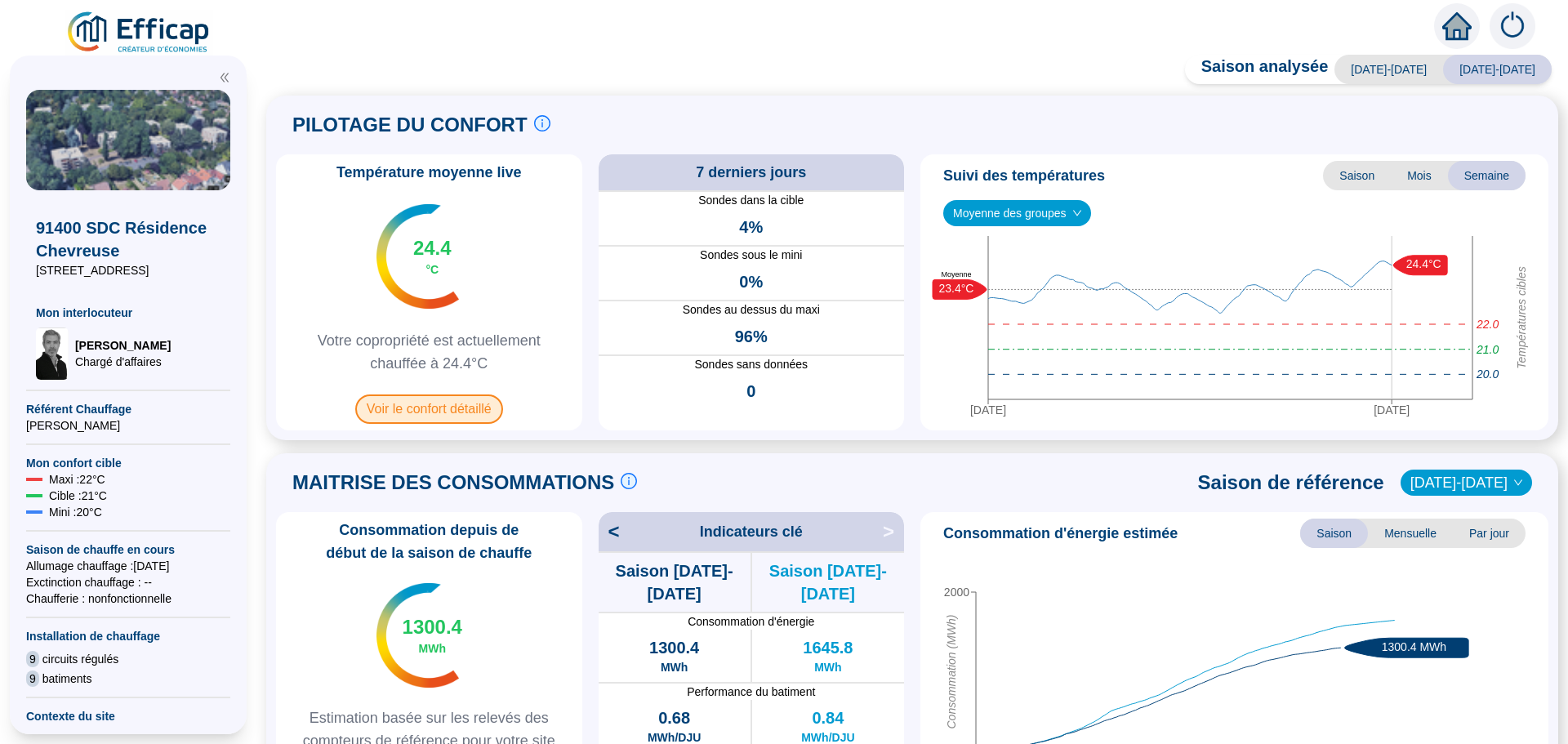
click at [413, 408] on span "Voir le confort détaillé" at bounding box center [429, 409] width 148 height 29
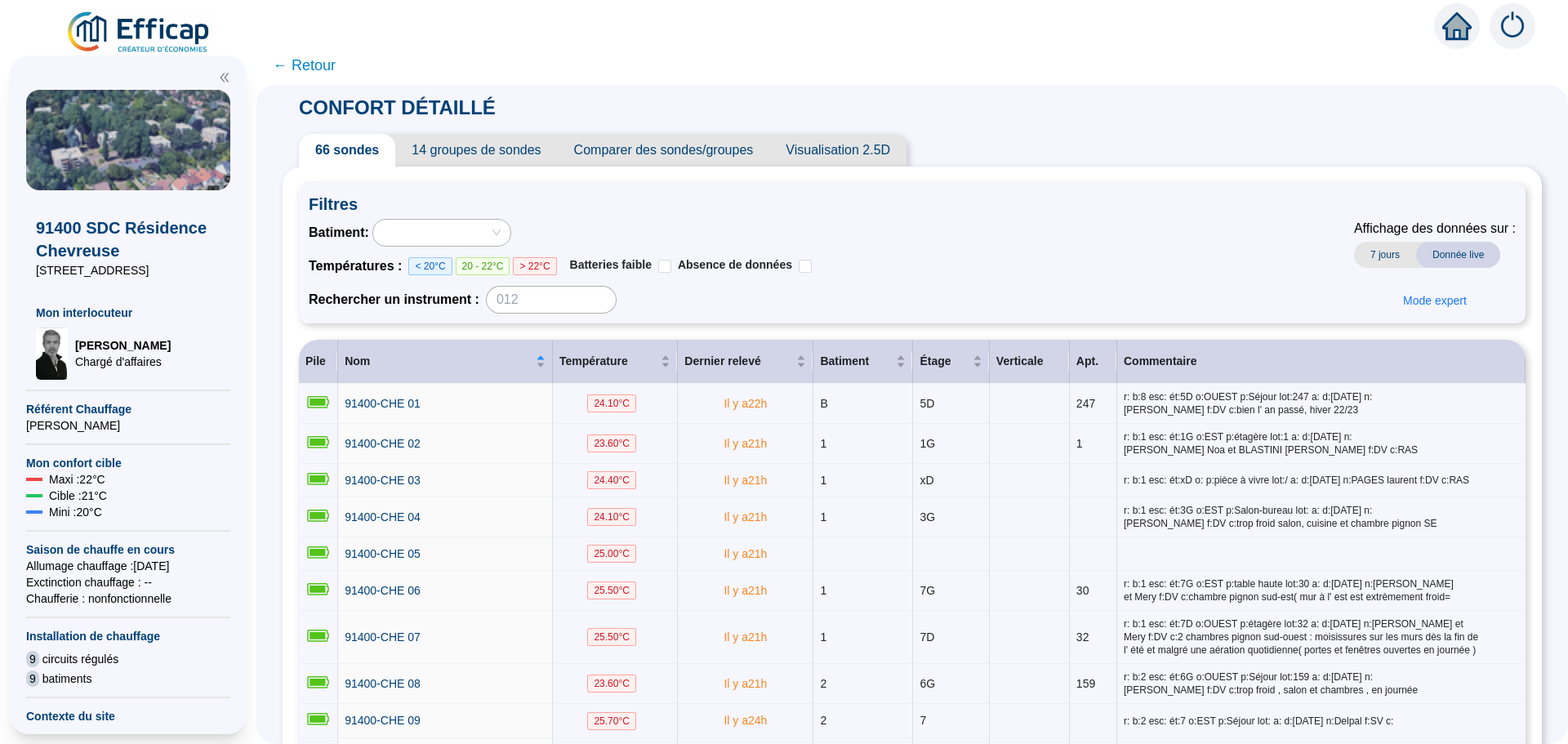
click at [707, 153] on span "Comparer des sondes/groupes" at bounding box center [663, 150] width 212 height 32
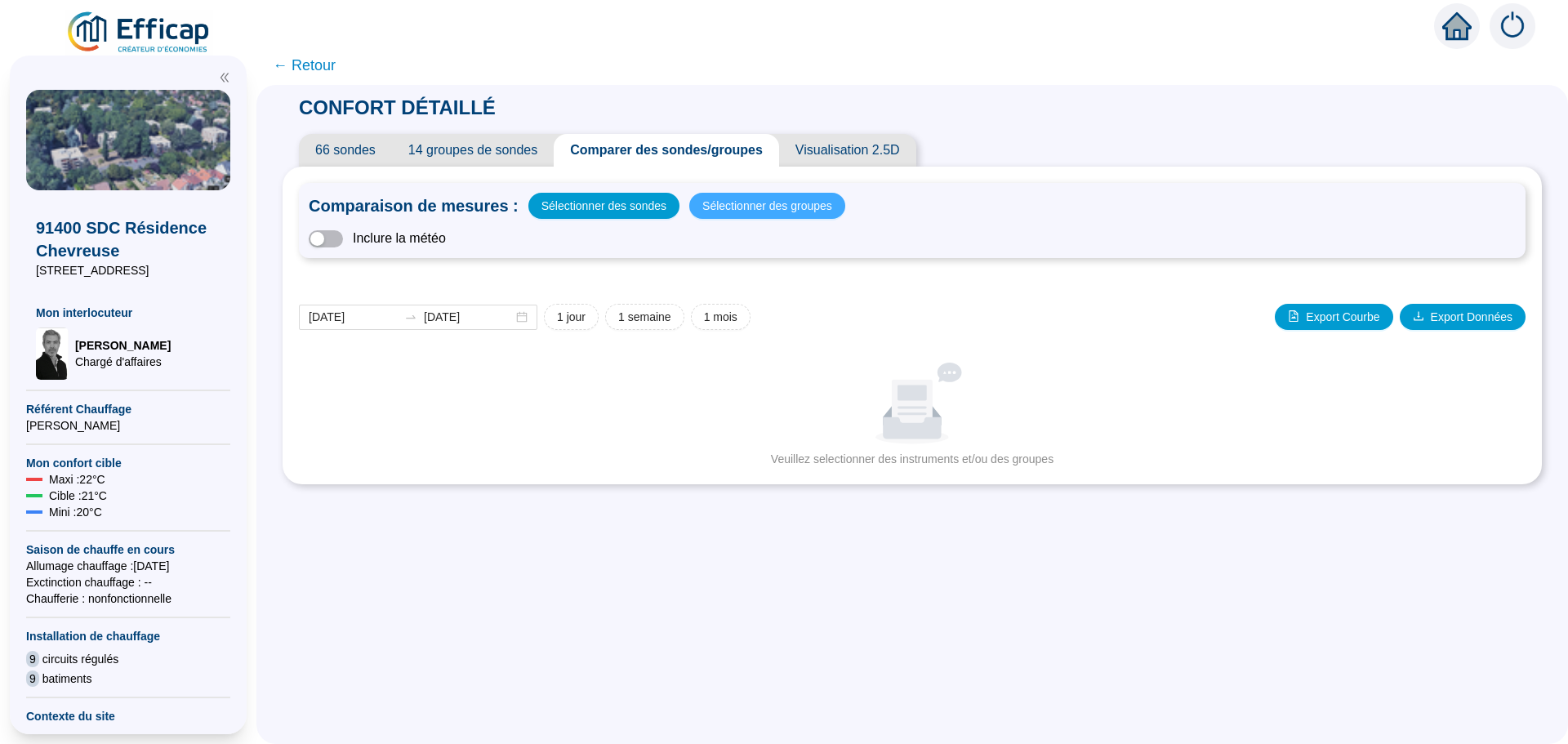
click at [732, 206] on span "Sélectionner des groupes" at bounding box center [767, 206] width 130 height 22
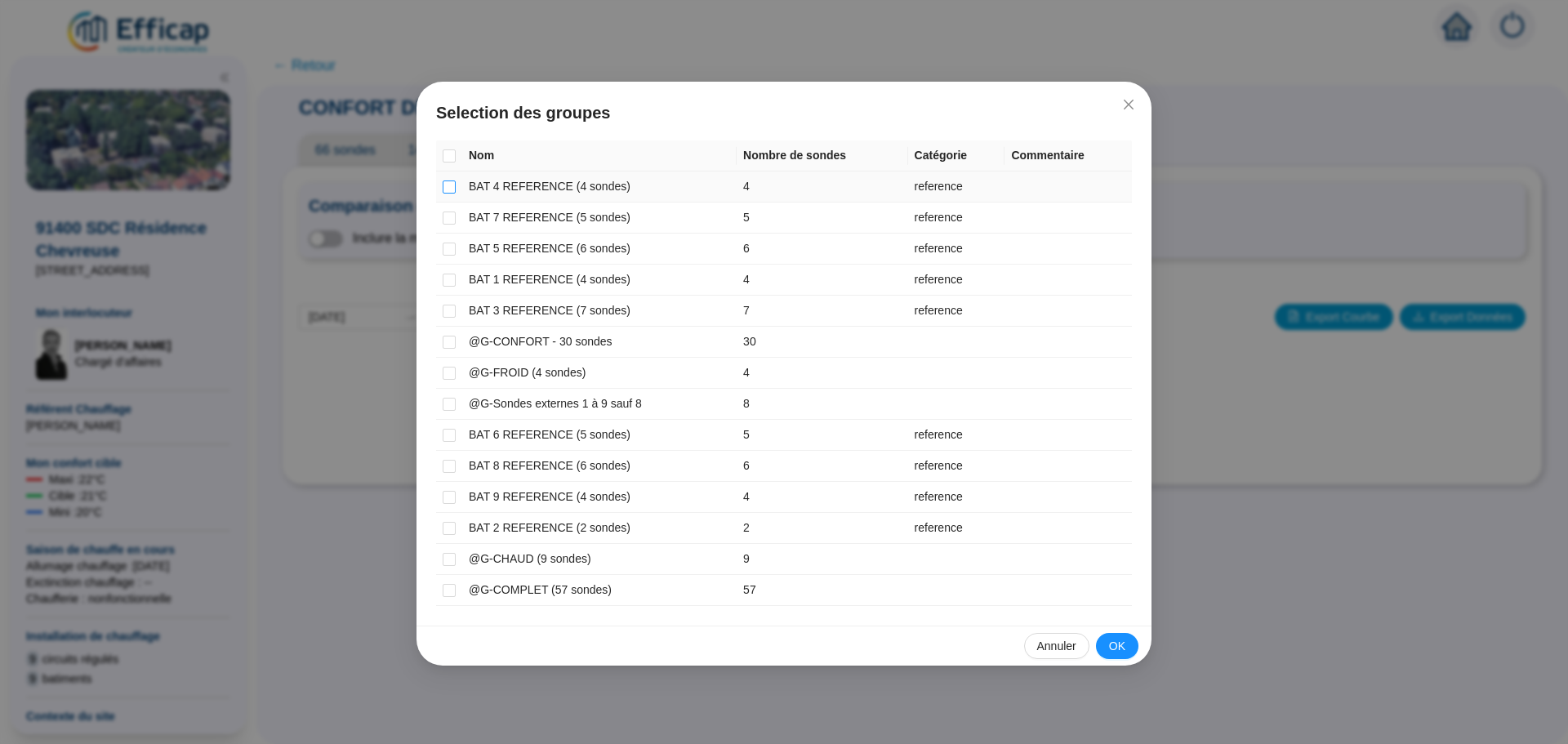
click at [447, 186] on input "checkbox" at bounding box center [449, 187] width 13 height 13
checkbox input "true"
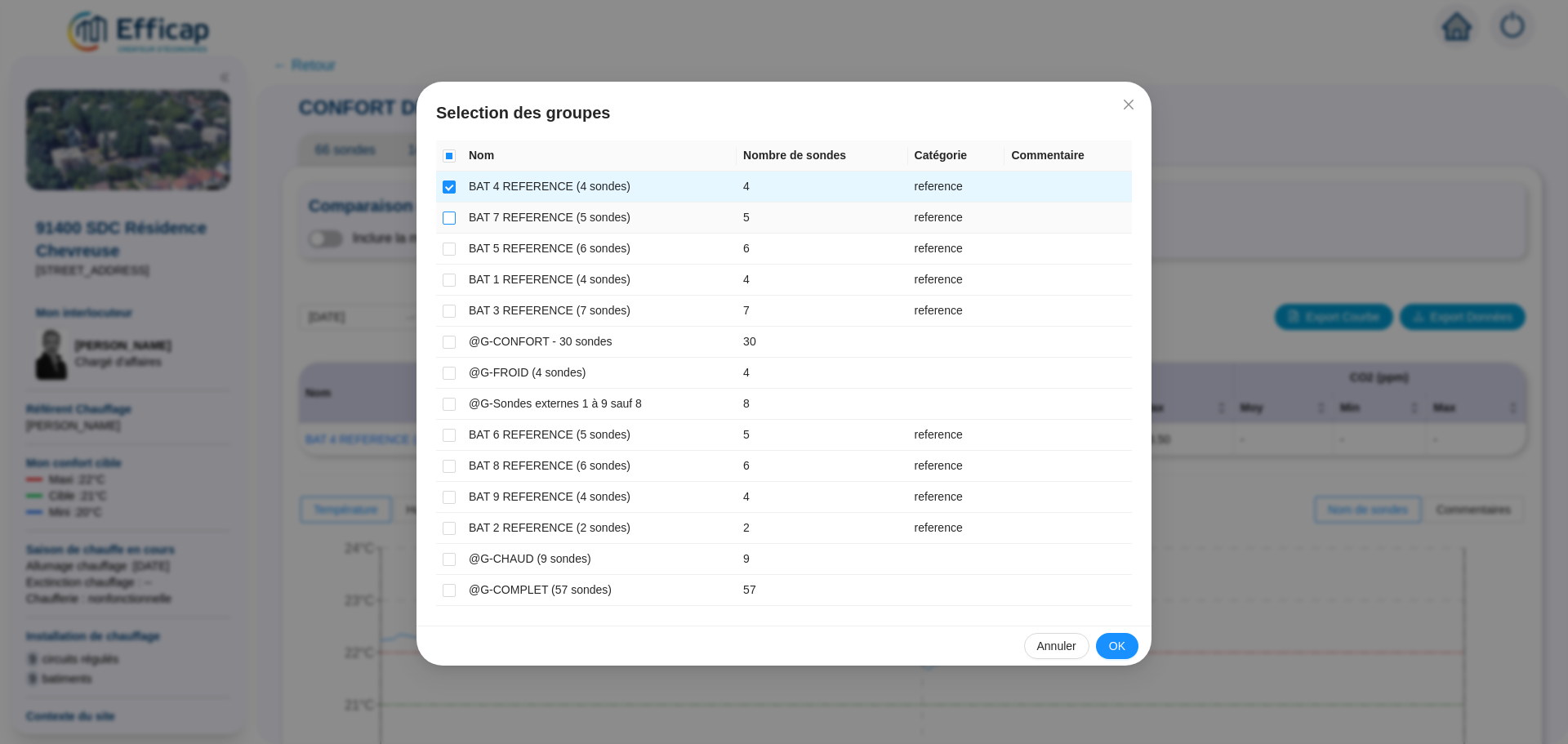
click at [448, 221] on input "checkbox" at bounding box center [449, 218] width 13 height 13
checkbox input "true"
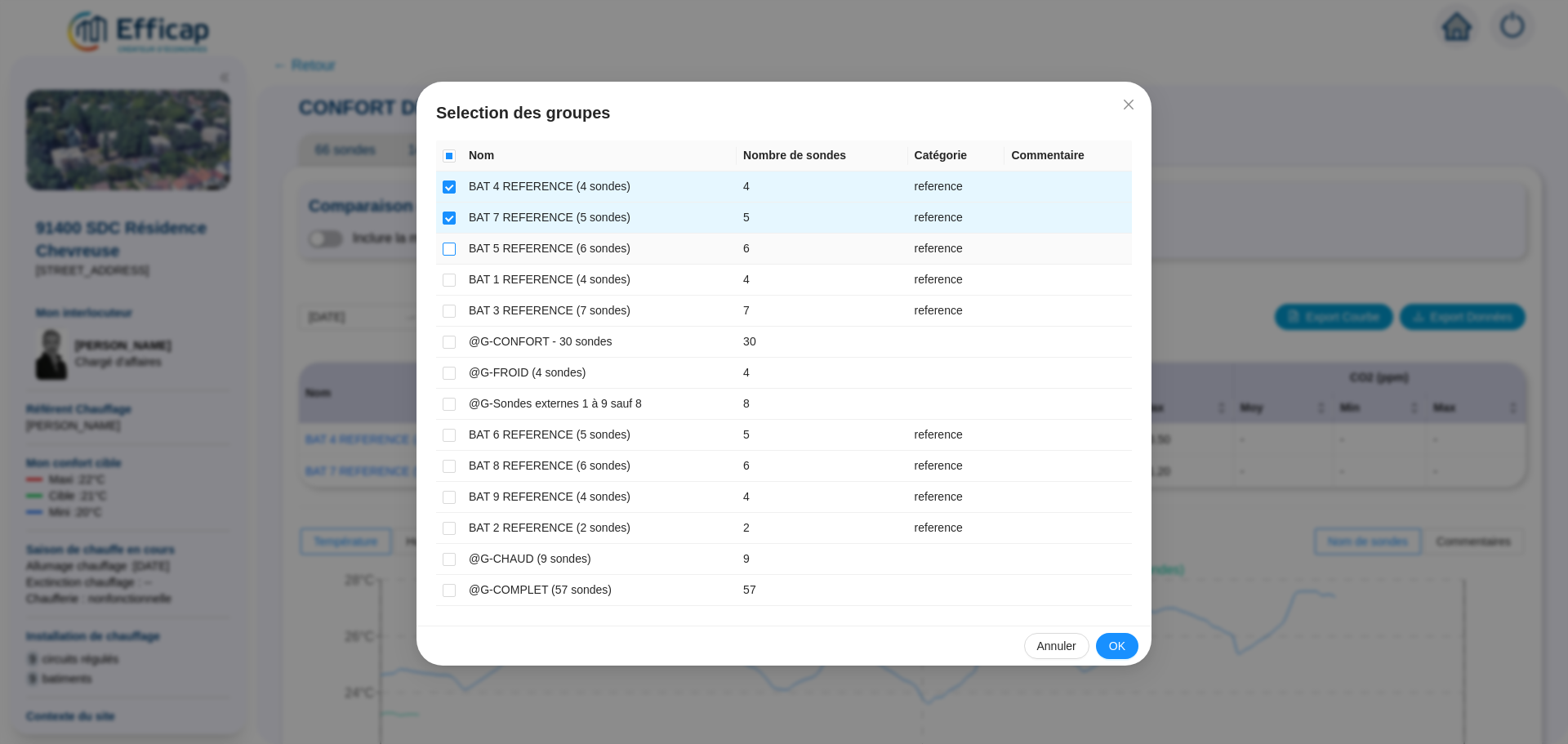
click at [448, 245] on input "checkbox" at bounding box center [449, 250] width 13 height 13
checkbox input "true"
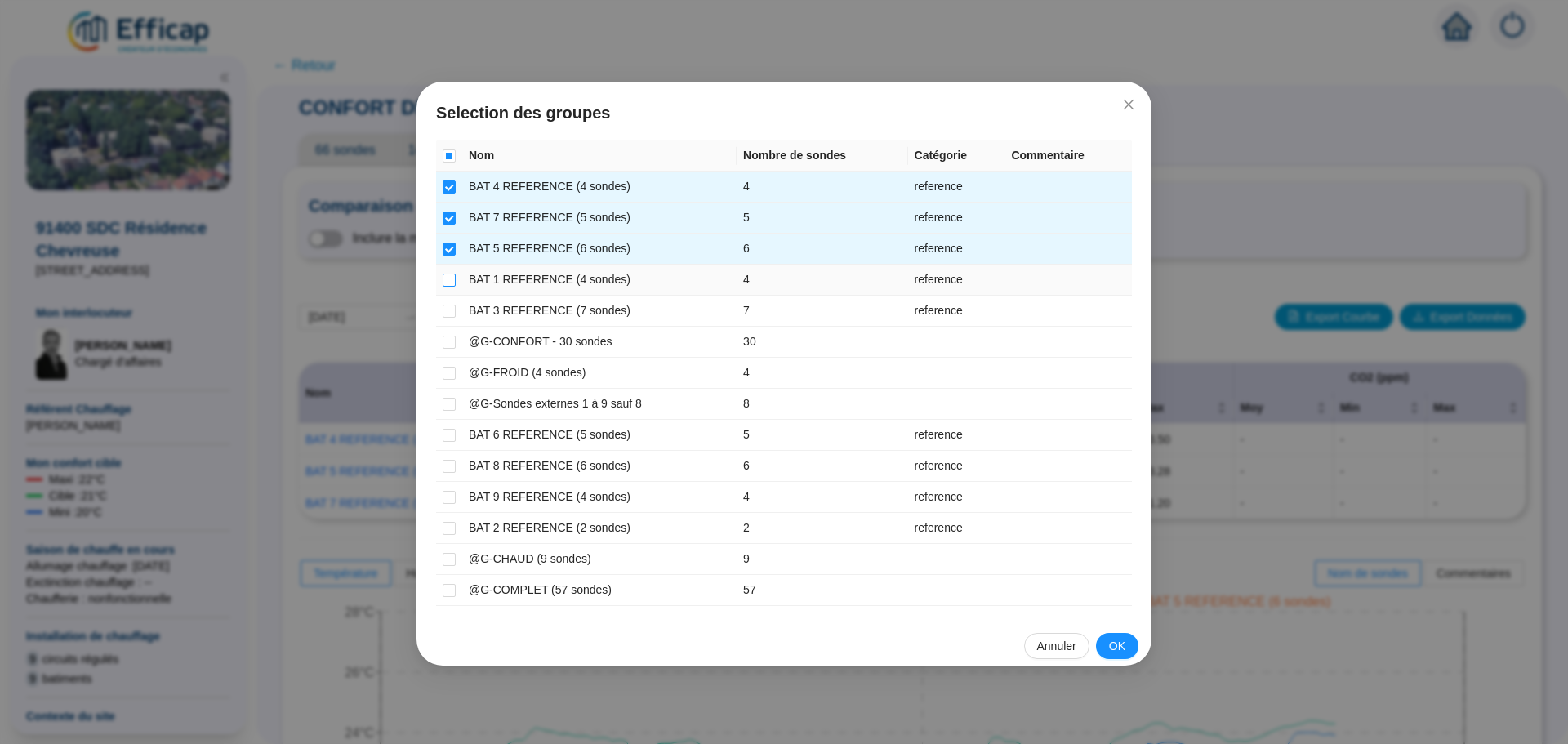
click at [445, 278] on input "checkbox" at bounding box center [449, 280] width 13 height 13
checkbox input "true"
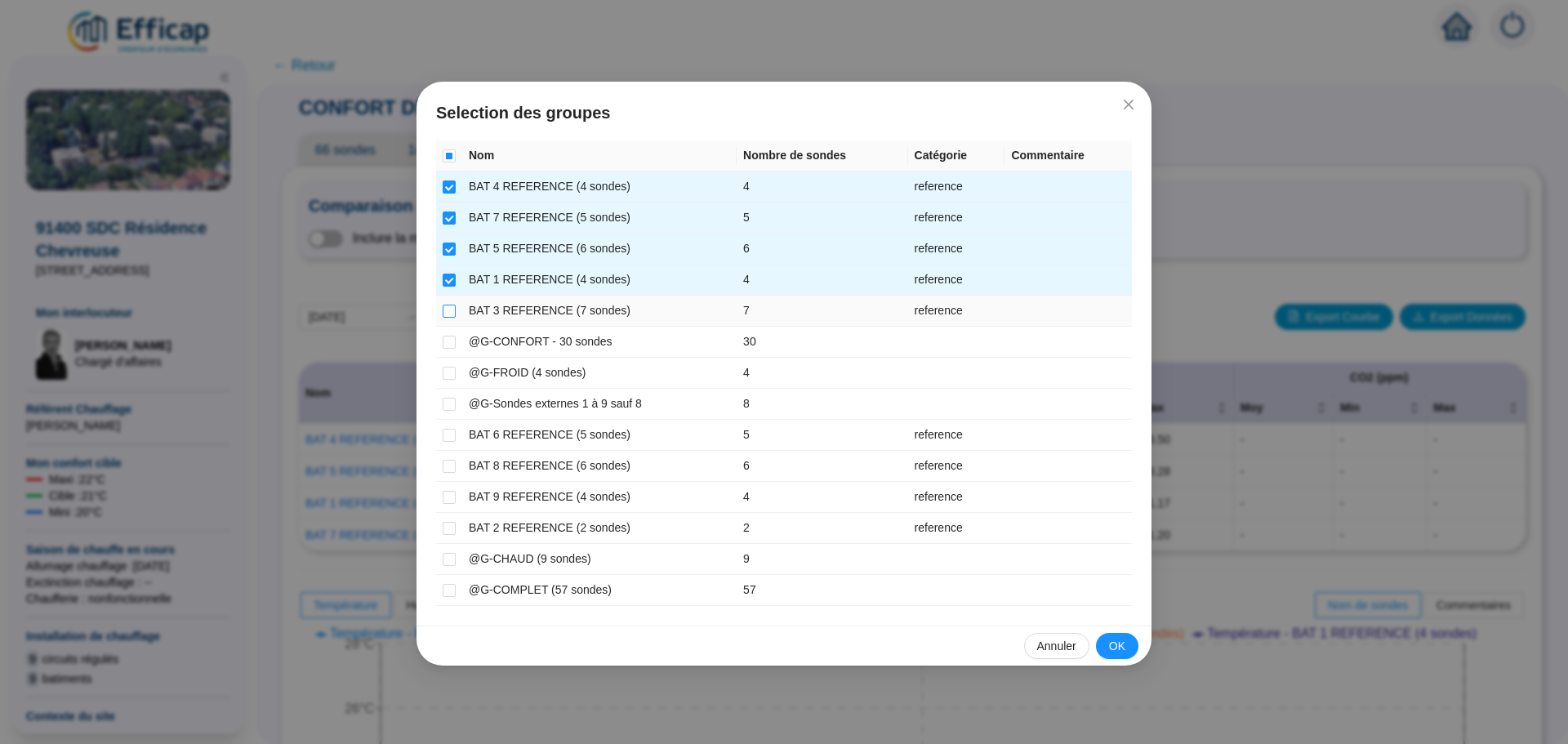
click at [448, 313] on input "checkbox" at bounding box center [449, 311] width 13 height 13
checkbox input "true"
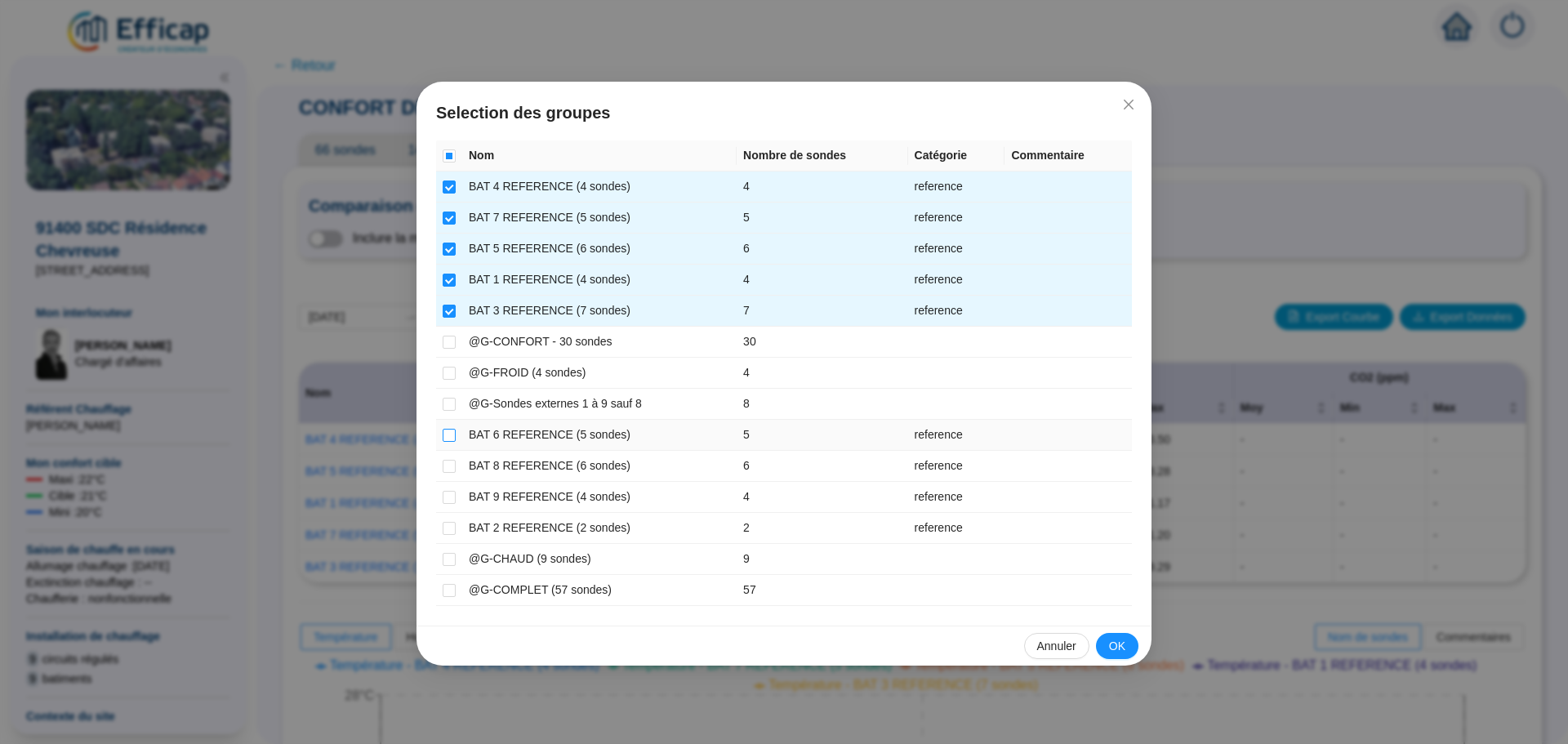
click at [449, 434] on input "checkbox" at bounding box center [449, 435] width 13 height 13
checkbox input "true"
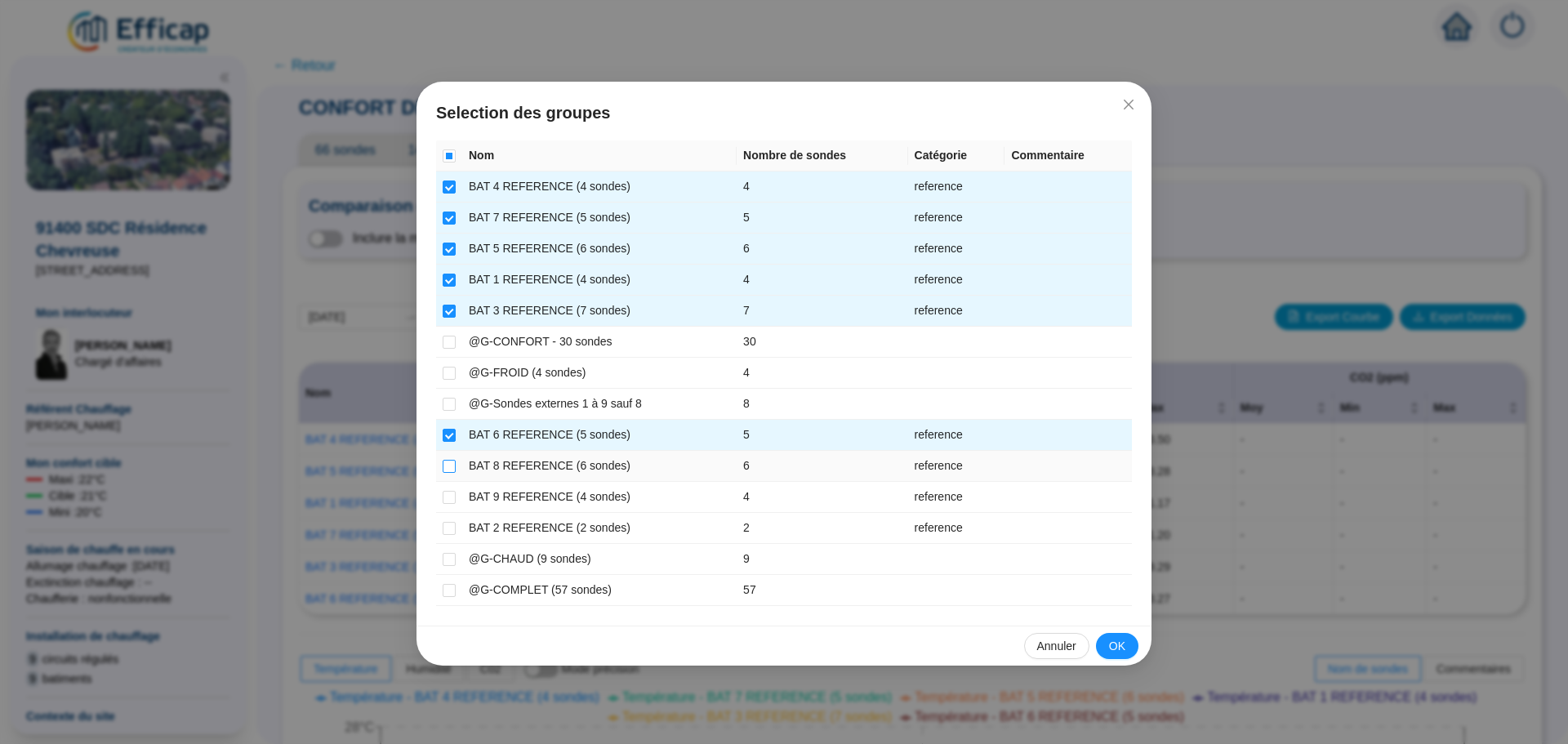
click at [452, 464] on input "checkbox" at bounding box center [449, 467] width 13 height 13
checkbox input "true"
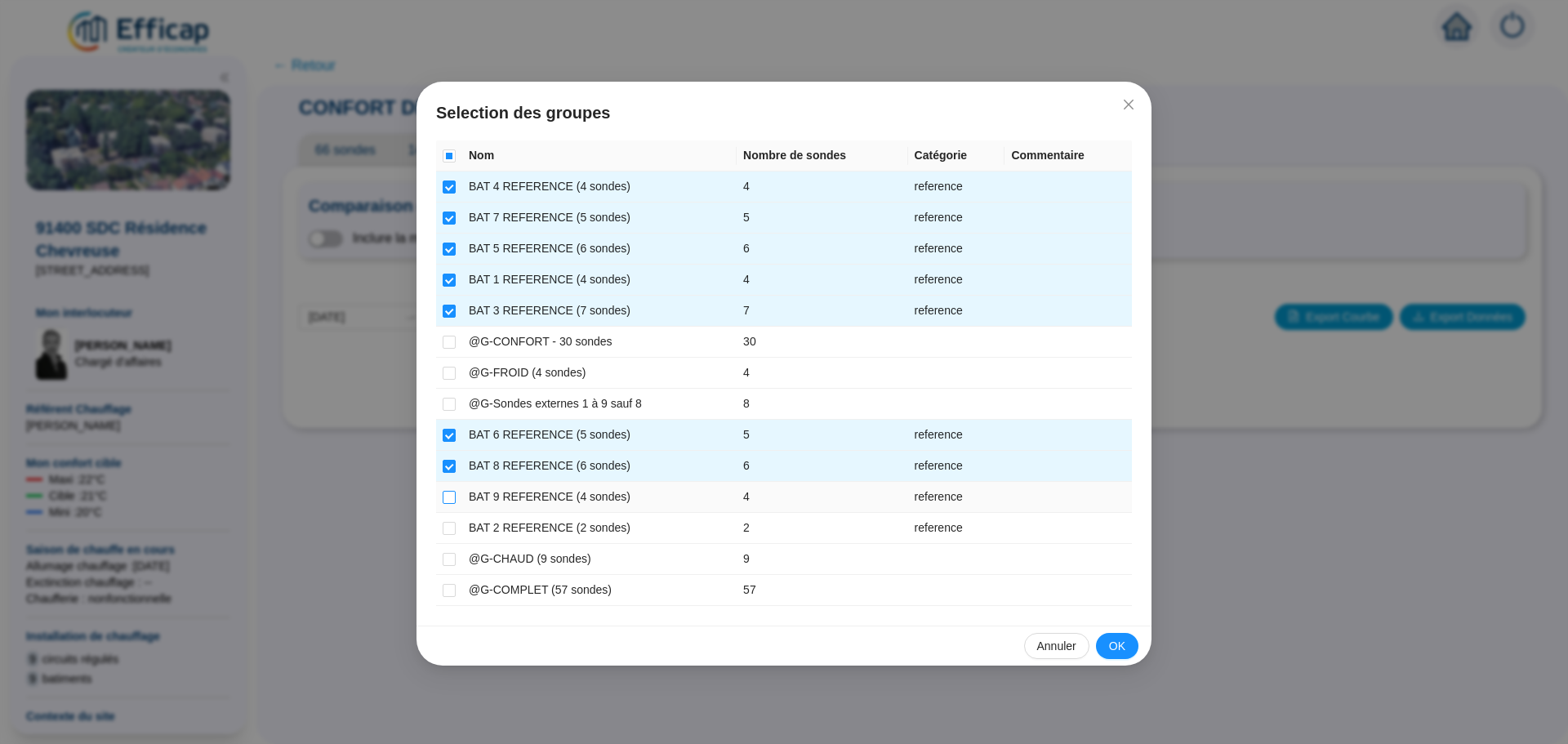
click at [452, 494] on input "checkbox" at bounding box center [449, 498] width 13 height 13
checkbox input "true"
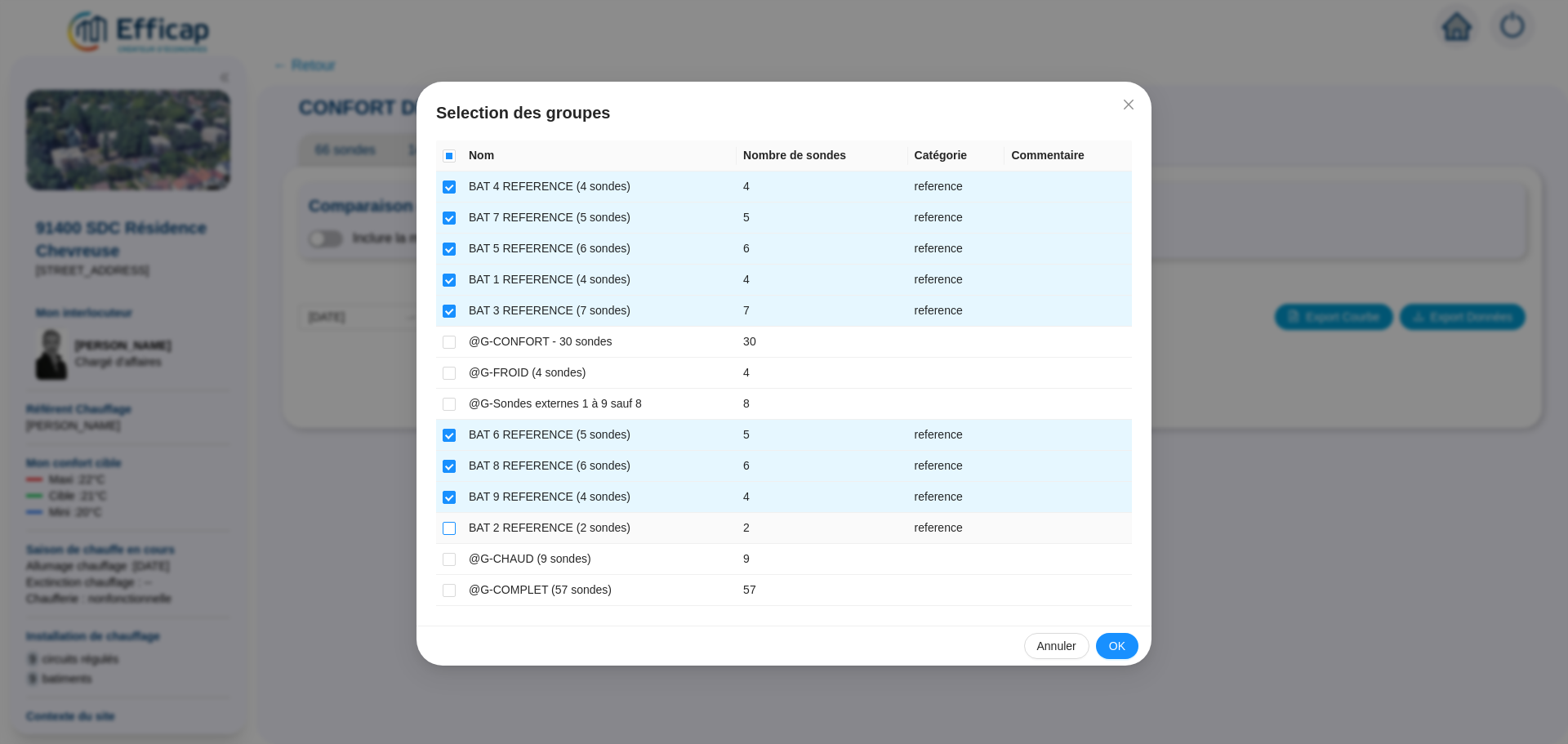
click at [450, 523] on input "checkbox" at bounding box center [449, 528] width 13 height 13
checkbox input "true"
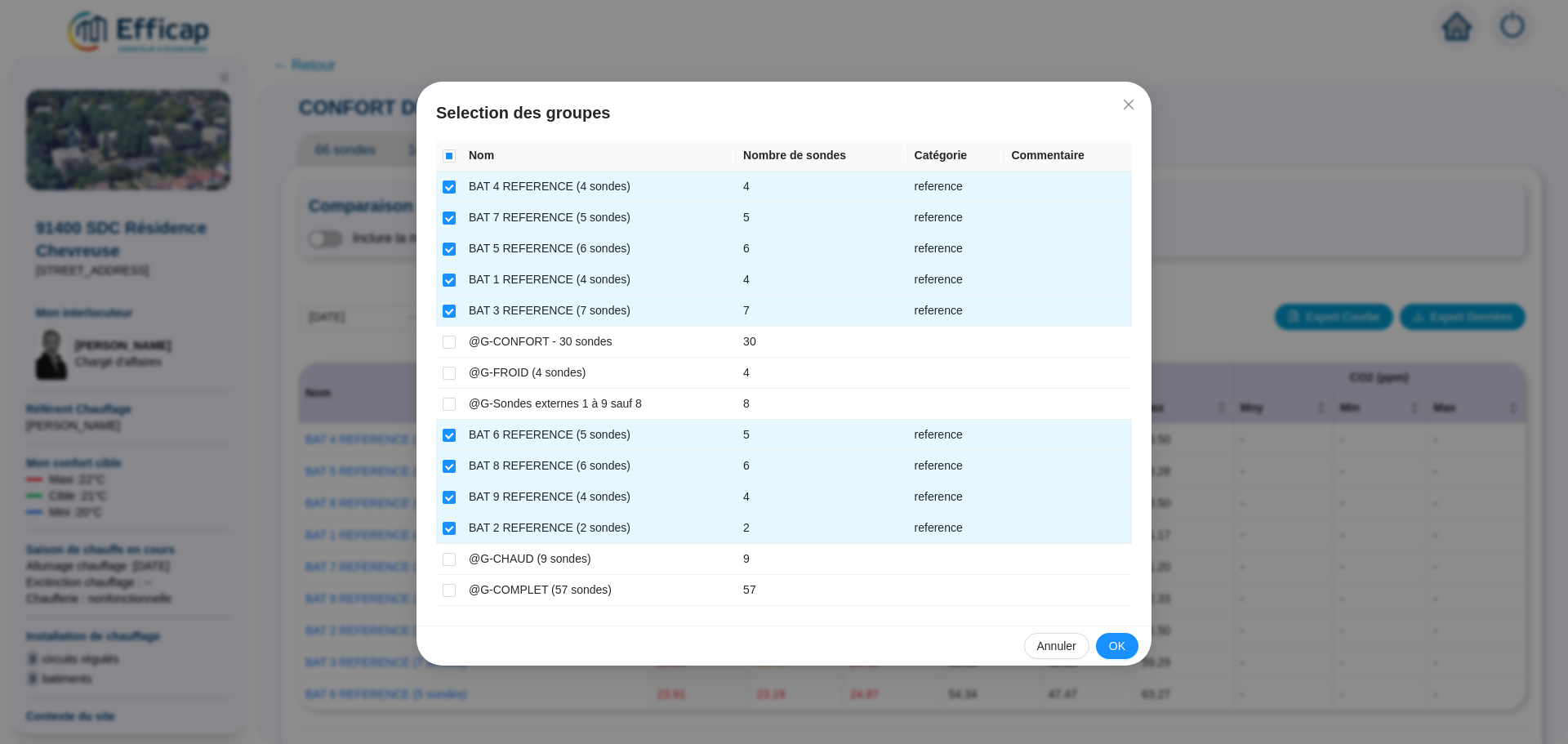
click at [1120, 642] on span "OK" at bounding box center [1117, 647] width 17 height 17
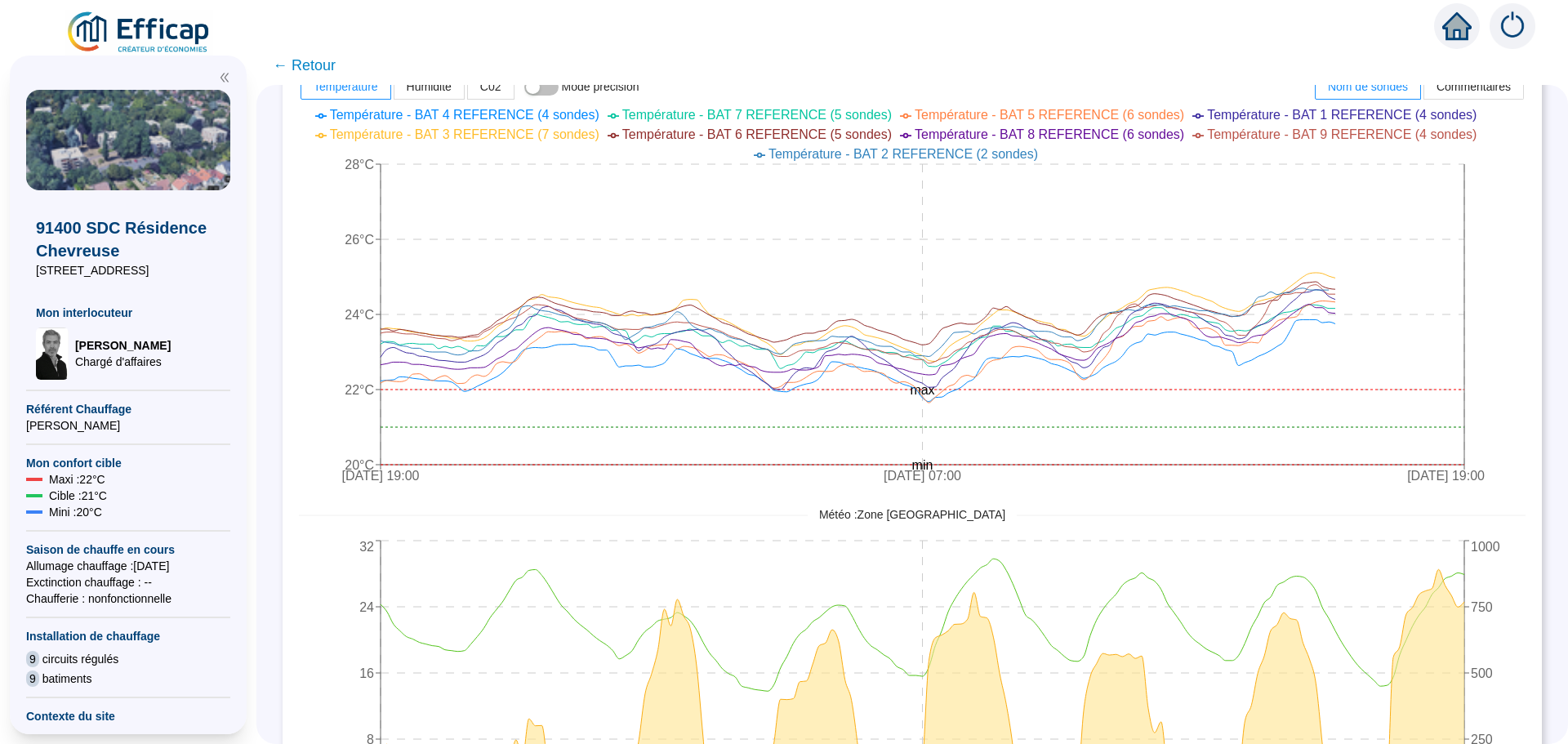
scroll to position [735, 0]
